Goal: Information Seeking & Learning: Learn about a topic

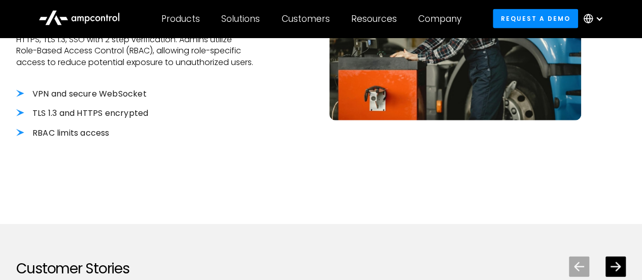
scroll to position [1218, 0]
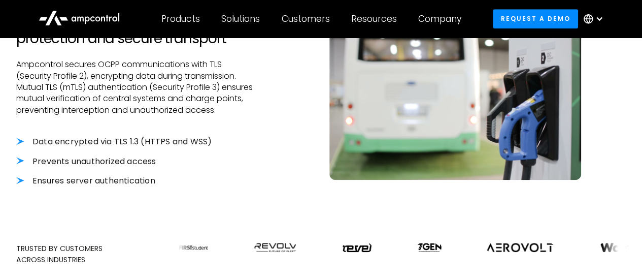
scroll to position [1006, 0]
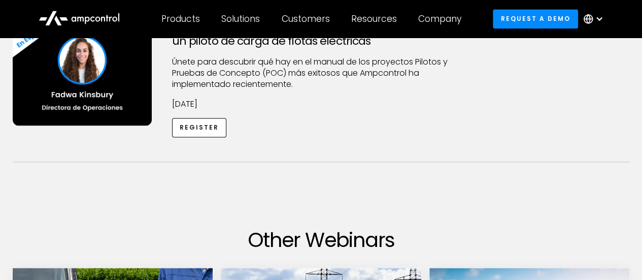
scroll to position [761, 0]
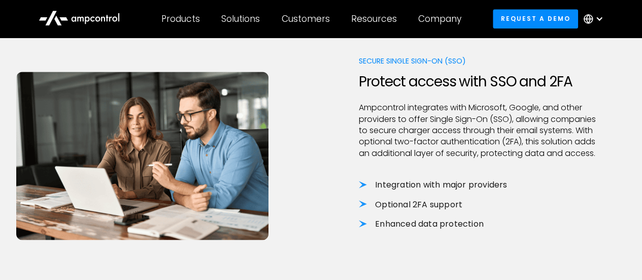
scroll to position [660, 0]
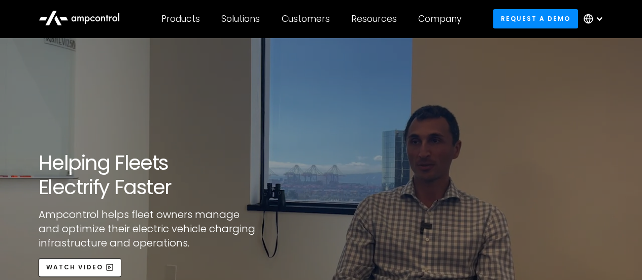
click at [595, 21] on div at bounding box center [596, 19] width 36 height 30
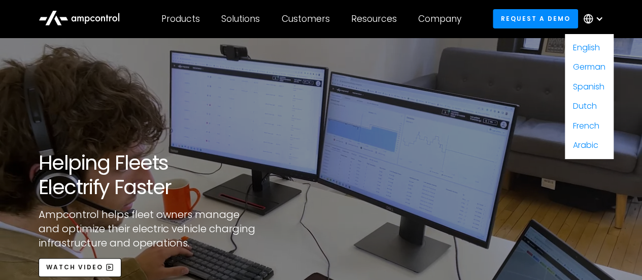
click at [600, 21] on div at bounding box center [599, 19] width 8 height 8
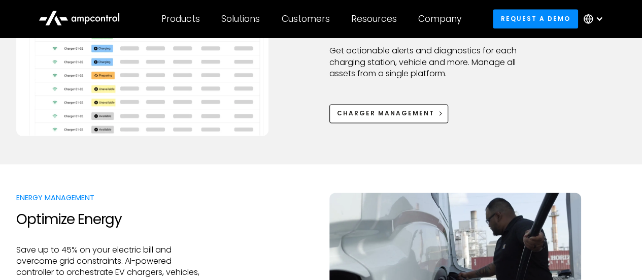
scroll to position [660, 0]
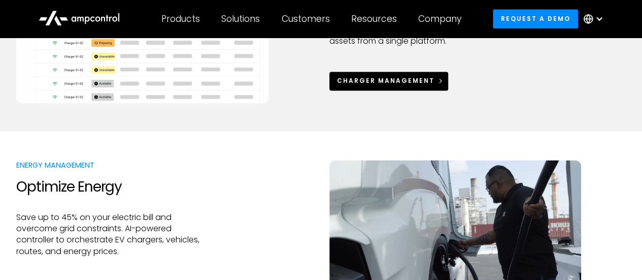
click at [403, 84] on div "Charger Management" at bounding box center [385, 80] width 97 height 9
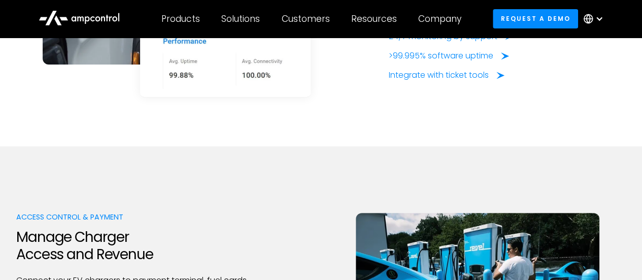
scroll to position [2132, 0]
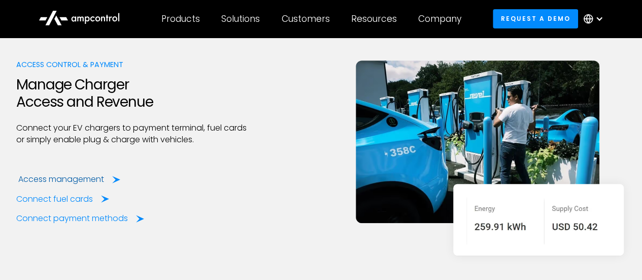
click at [77, 185] on div "Access management" at bounding box center [61, 179] width 86 height 11
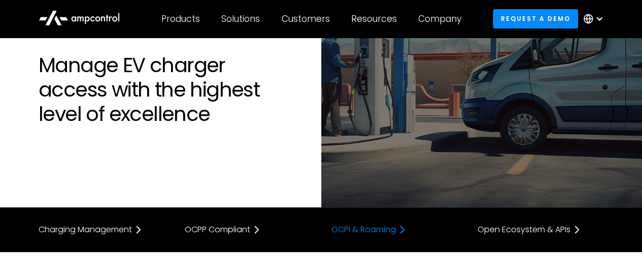
scroll to position [51, 0]
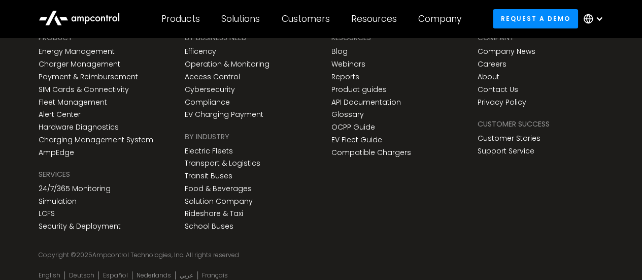
scroll to position [3807, 0]
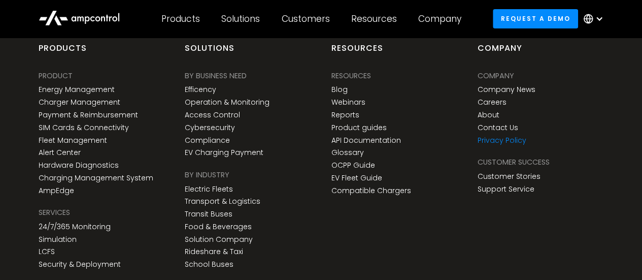
click at [500, 142] on link "Privacy Policy" at bounding box center [502, 140] width 49 height 9
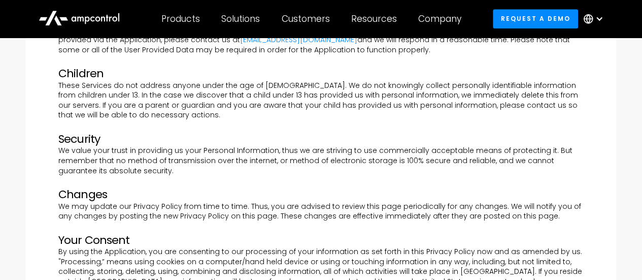
scroll to position [457, 0]
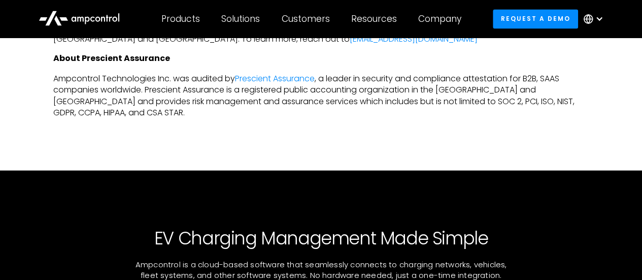
scroll to position [914, 0]
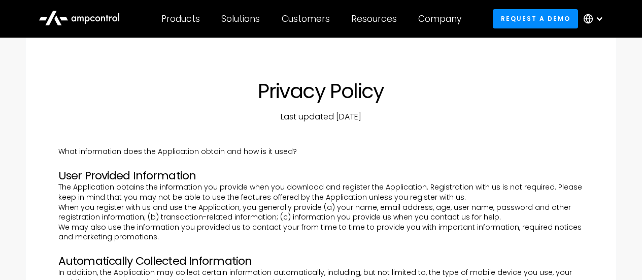
scroll to position [457, 0]
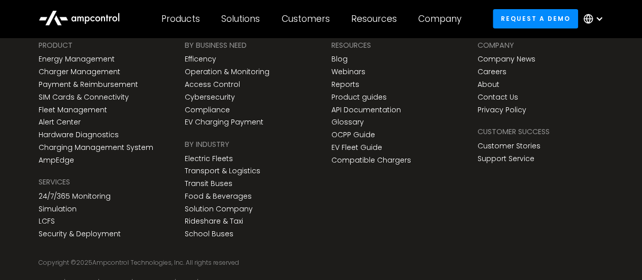
scroll to position [3807, 0]
